Goal: Transaction & Acquisition: Purchase product/service

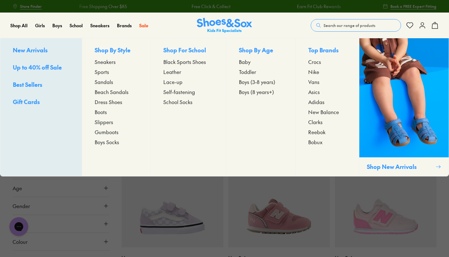
click at [103, 72] on span "Sports" at bounding box center [102, 72] width 14 height 8
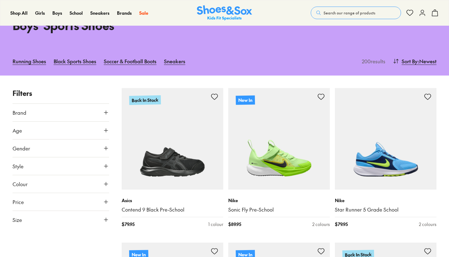
scroll to position [40, 0]
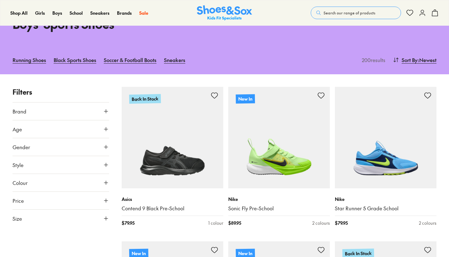
click at [105, 130] on icon at bounding box center [106, 129] width 6 height 6
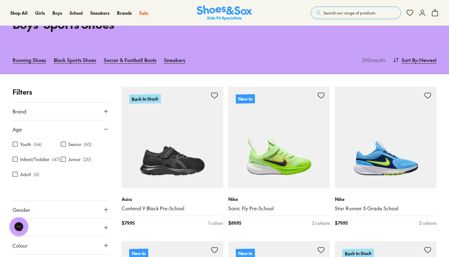
scroll to position [0, 0]
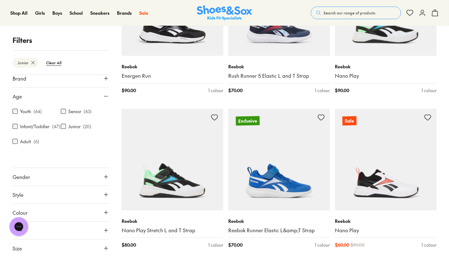
scroll to position [327, 0]
click at [96, 175] on button "Gender" at bounding box center [61, 177] width 96 height 18
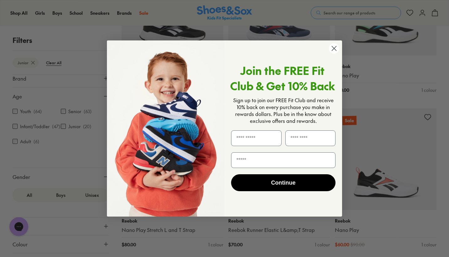
click at [332, 49] on circle "Close dialog" at bounding box center [334, 48] width 10 height 10
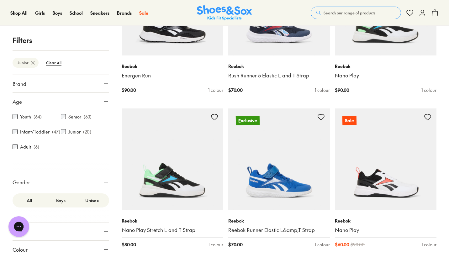
scroll to position [0, 0]
click at [104, 84] on use at bounding box center [106, 84] width 4 height 4
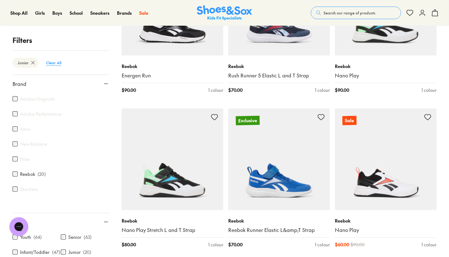
click at [58, 64] on btn "Clear All" at bounding box center [53, 62] width 25 height 11
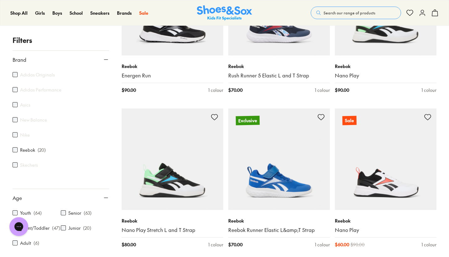
scroll to position [54, 0]
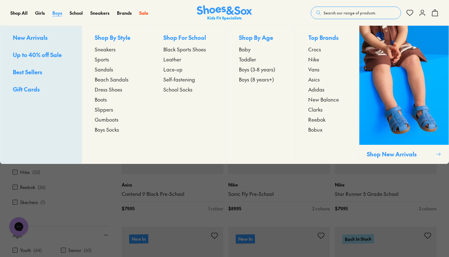
click at [57, 14] on span "Boys" at bounding box center [57, 13] width 10 height 6
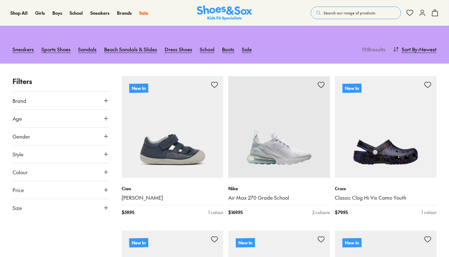
scroll to position [80, 0]
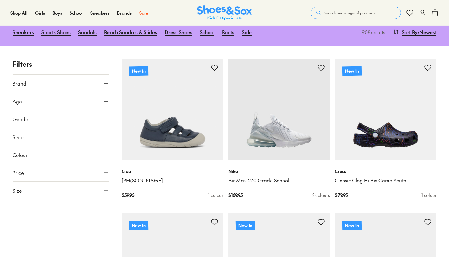
click at [104, 99] on icon at bounding box center [106, 101] width 6 height 6
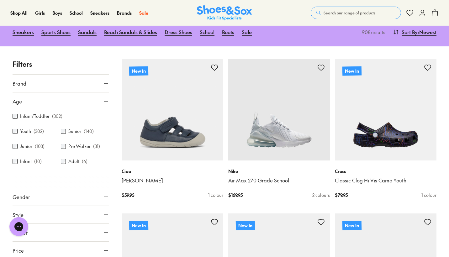
scroll to position [0, 0]
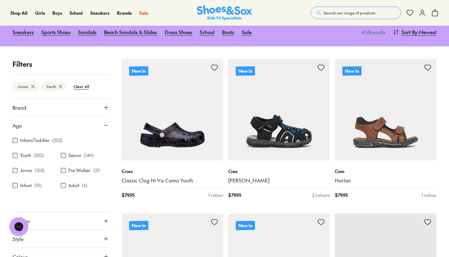
click at [109, 72] on div "Filters Junior Youth Clear All Brand Adidas Originals ( 10 ) Adidas Performance…" at bounding box center [61, 170] width 96 height 222
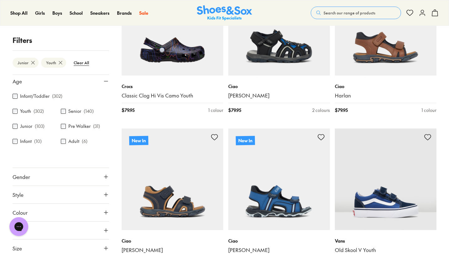
scroll to position [20, 0]
click at [62, 178] on button "Gender" at bounding box center [61, 177] width 96 height 18
click at [58, 194] on label "Boys" at bounding box center [60, 195] width 31 height 12
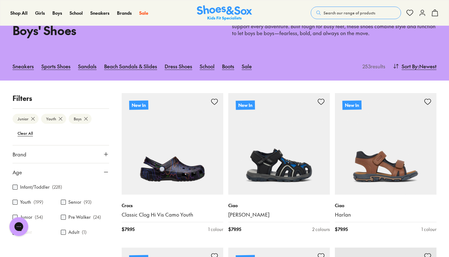
scroll to position [38, 0]
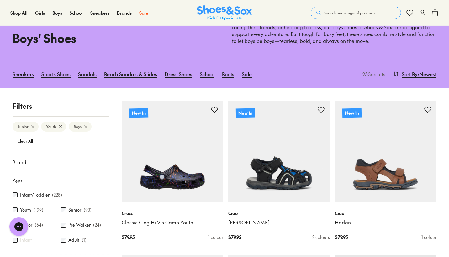
click at [62, 160] on button "Brand" at bounding box center [61, 162] width 96 height 18
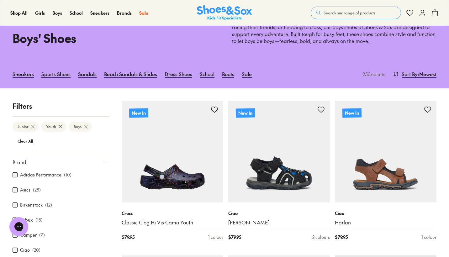
scroll to position [18, 0]
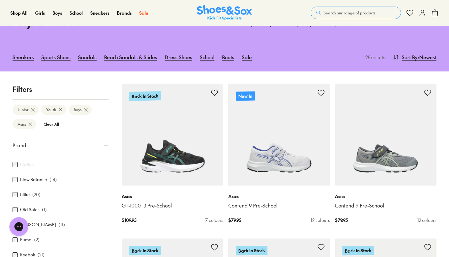
scroll to position [211, 0]
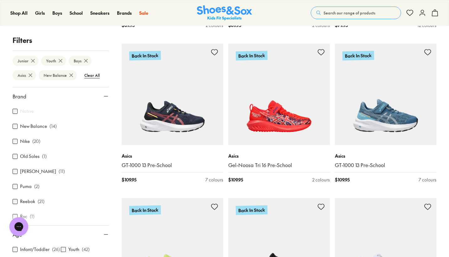
scroll to position [1022, 0]
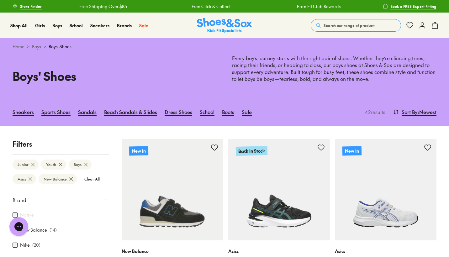
click at [31, 163] on icon at bounding box center [33, 164] width 6 height 6
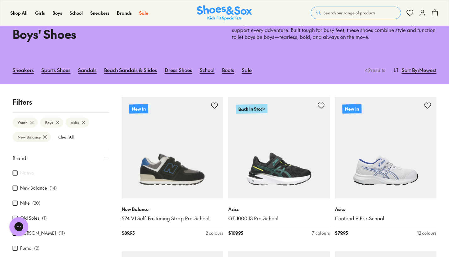
click at [32, 120] on icon at bounding box center [32, 122] width 6 height 6
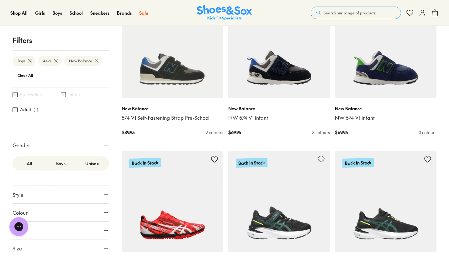
scroll to position [152, 0]
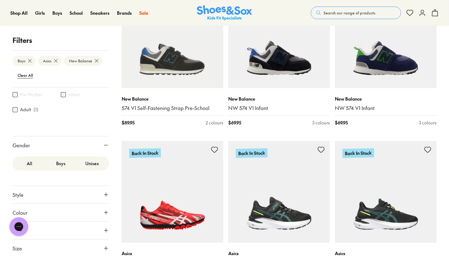
click at [103, 251] on icon at bounding box center [106, 248] width 6 height 6
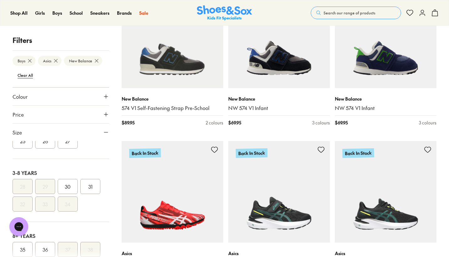
scroll to position [107, 0]
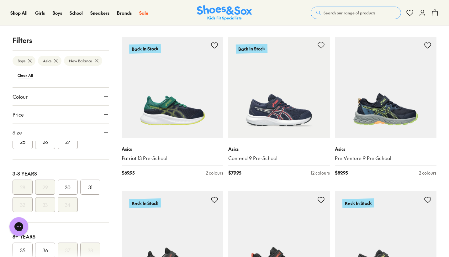
scroll to position [1343, 0]
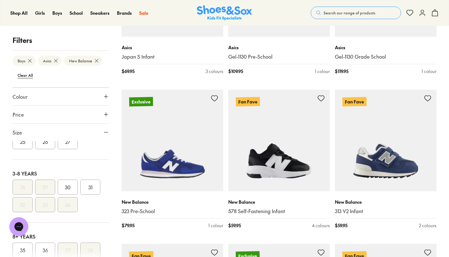
scroll to position [2366, 0]
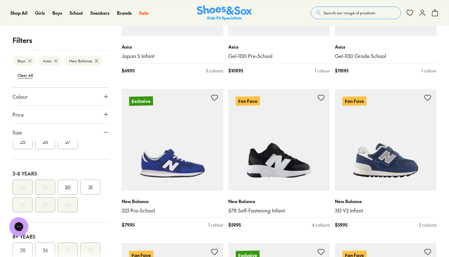
click at [30, 60] on use at bounding box center [29, 60] width 3 height 3
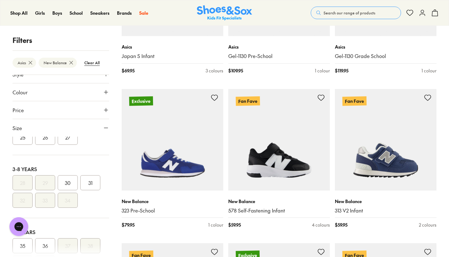
scroll to position [293, 0]
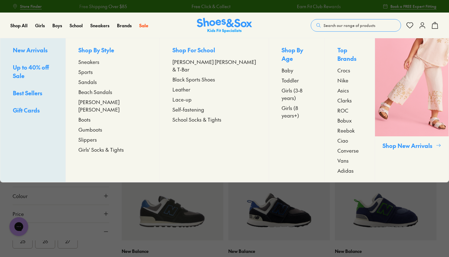
click at [97, 62] on span "Sneakers" at bounding box center [88, 62] width 21 height 8
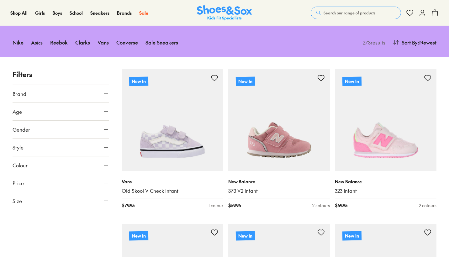
scroll to position [70, 0]
click at [25, 111] on button "Age" at bounding box center [61, 112] width 96 height 18
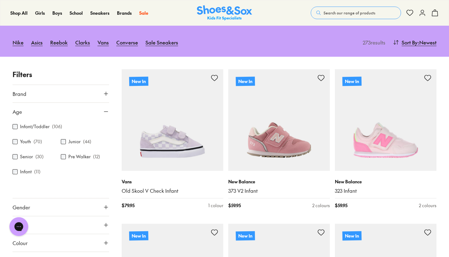
scroll to position [0, 0]
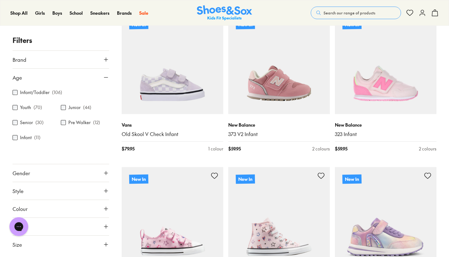
scroll to position [181, 0]
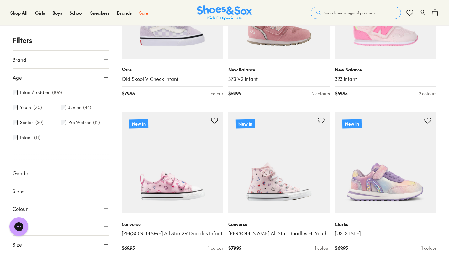
click at [47, 175] on button "Gender" at bounding box center [61, 173] width 96 height 18
click at [58, 191] on label "Girls" at bounding box center [60, 191] width 31 height 12
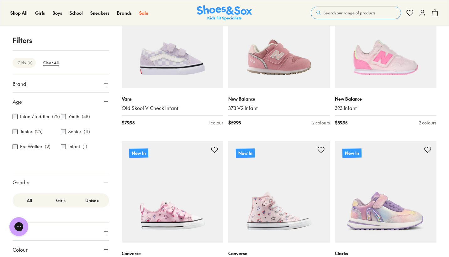
click at [64, 85] on button "Brand" at bounding box center [61, 84] width 96 height 18
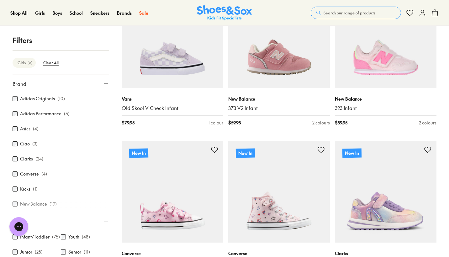
click at [24, 128] on label "Asics" at bounding box center [25, 129] width 10 height 7
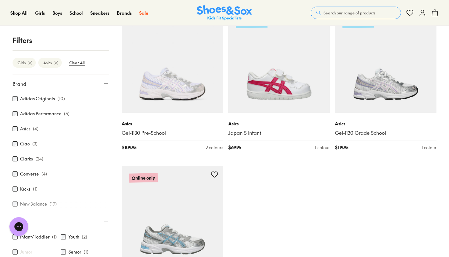
scroll to position [132, 0]
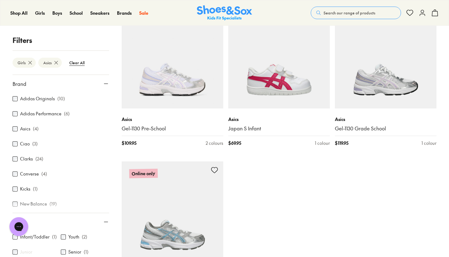
click at [15, 205] on div at bounding box center [61, 206] width 96 height 13
click at [16, 200] on div at bounding box center [61, 206] width 96 height 13
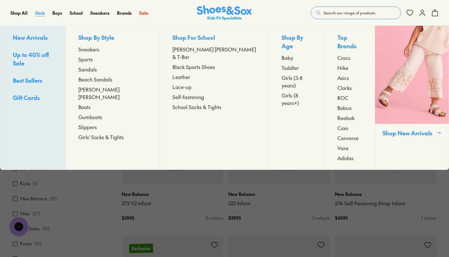
click at [39, 13] on span "Girls" at bounding box center [40, 13] width 10 height 6
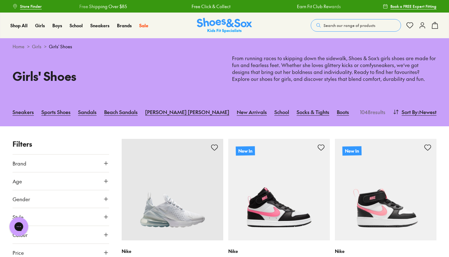
click at [107, 164] on icon at bounding box center [106, 163] width 6 height 6
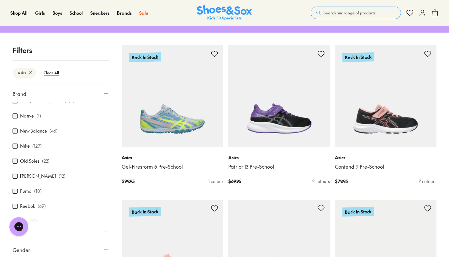
scroll to position [277, 0]
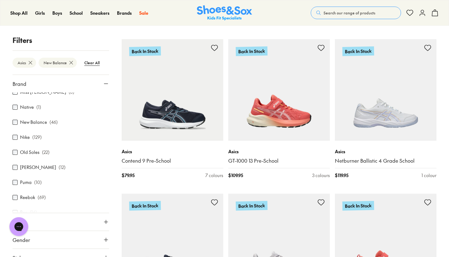
scroll to position [1067, 0]
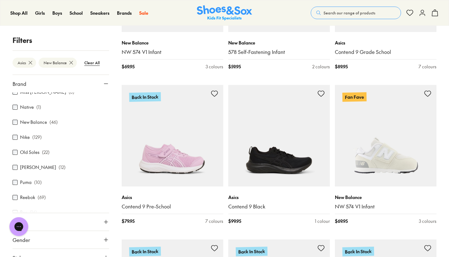
scroll to position [1726, 0]
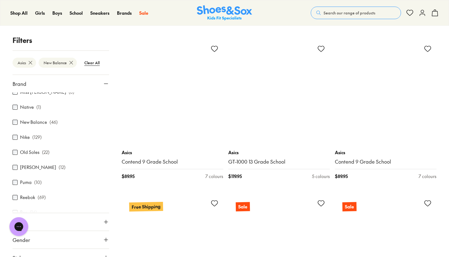
scroll to position [4733, 0]
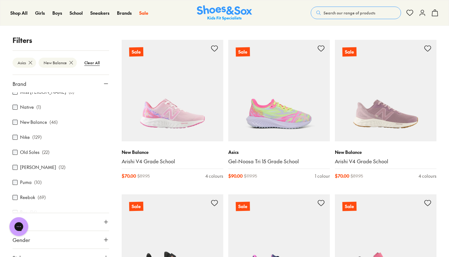
scroll to position [5349, 0]
